Goal: Information Seeking & Learning: Learn about a topic

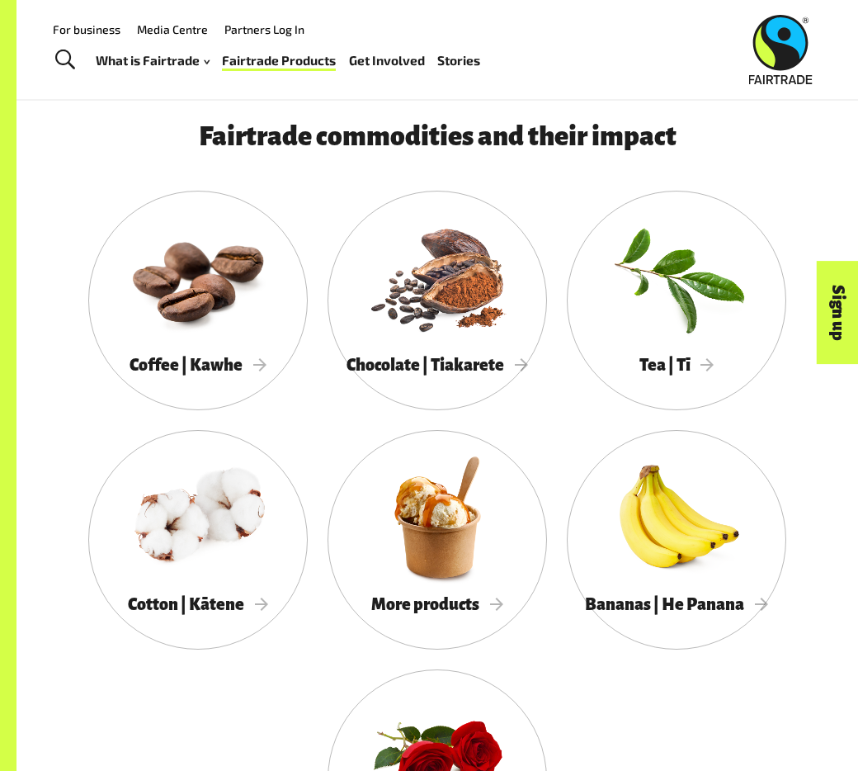
scroll to position [1115, 0]
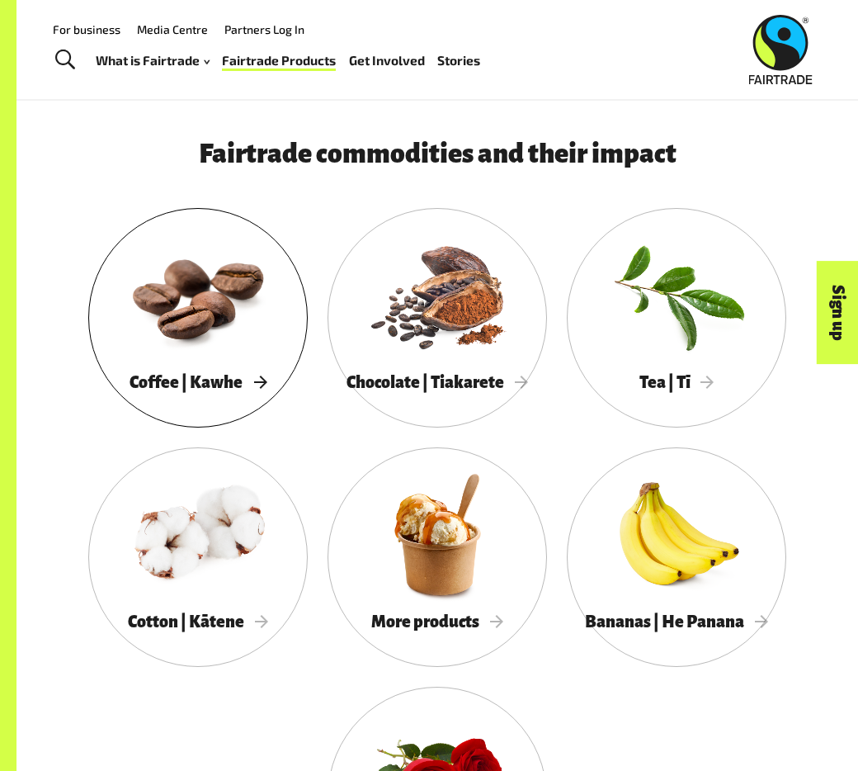
click at [221, 349] on div at bounding box center [198, 295] width 220 height 143
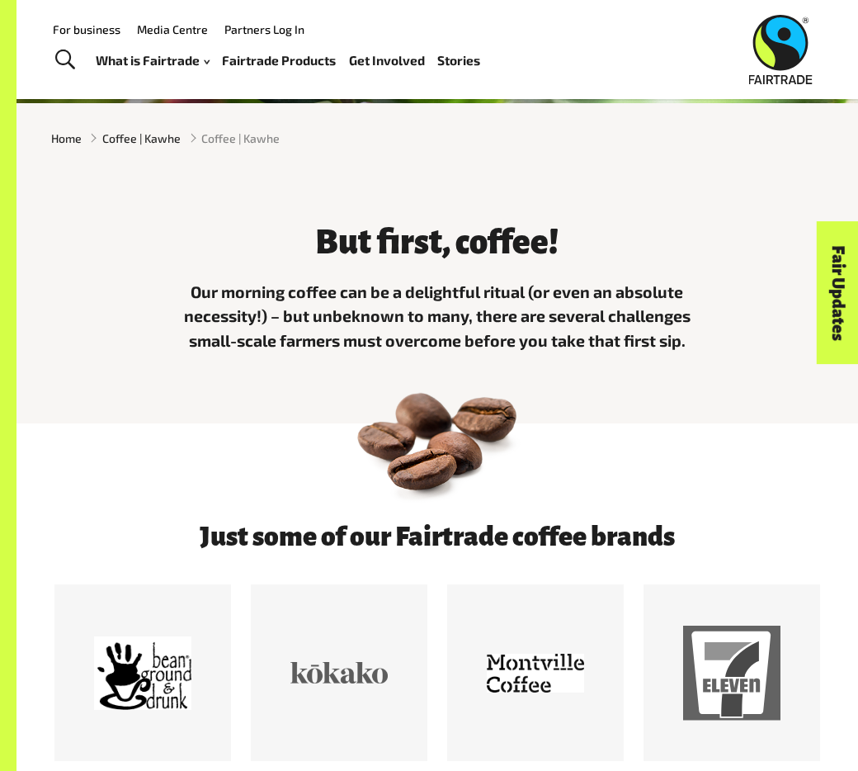
scroll to position [222, 0]
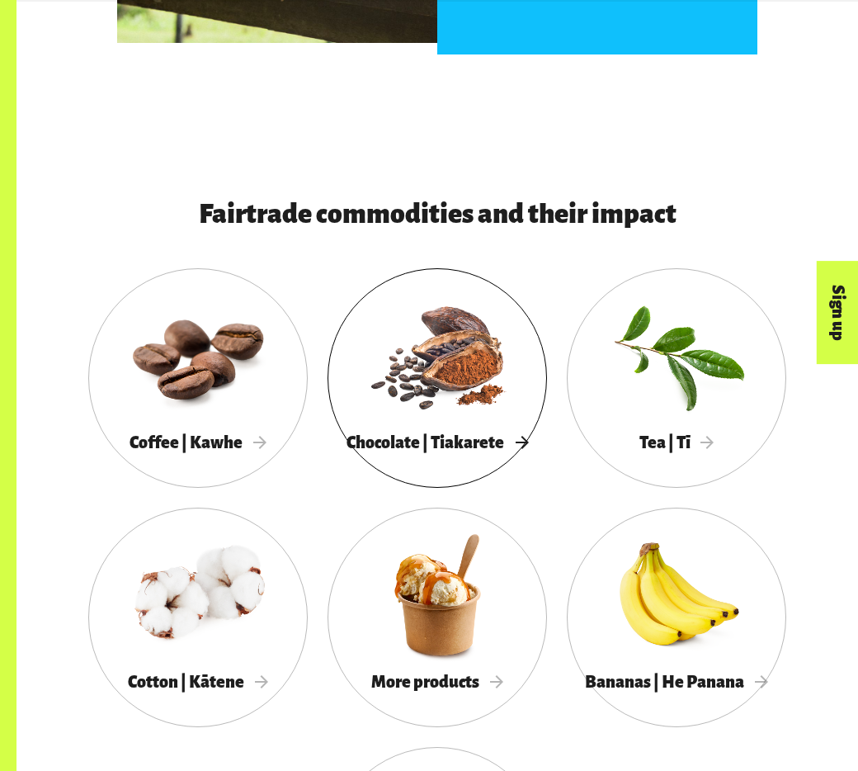
scroll to position [1091, 0]
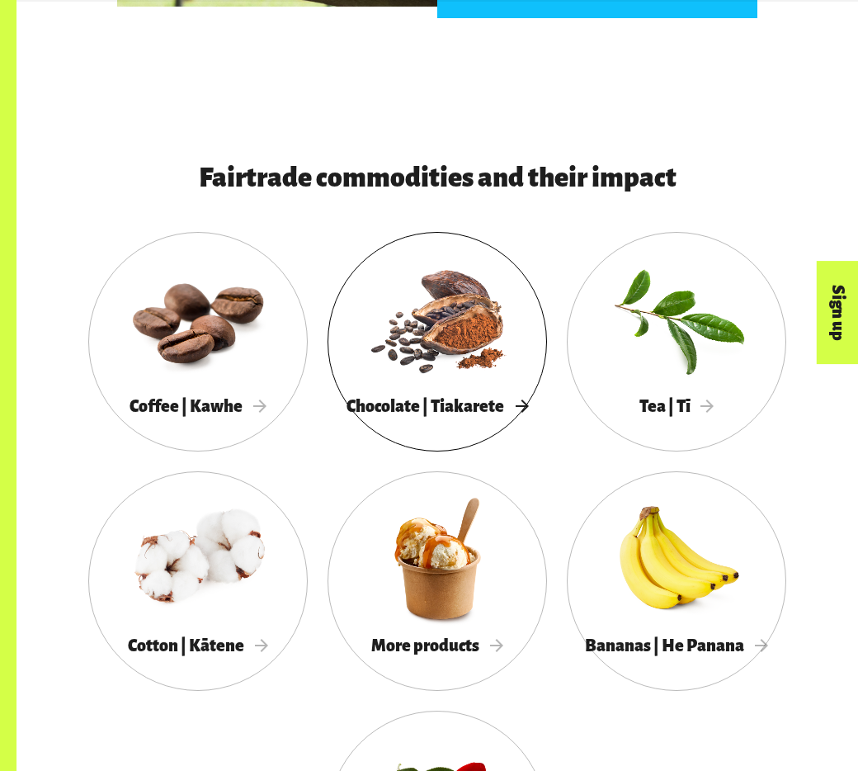
click at [440, 319] on div at bounding box center [438, 319] width 220 height 143
